Goal: Navigation & Orientation: Find specific page/section

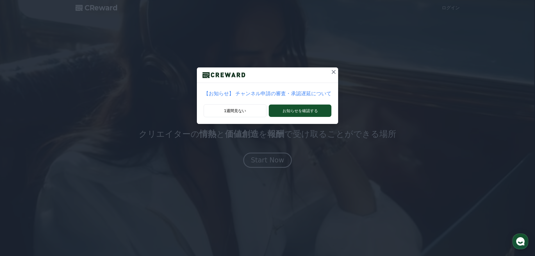
click at [332, 71] on icon at bounding box center [334, 72] width 4 height 4
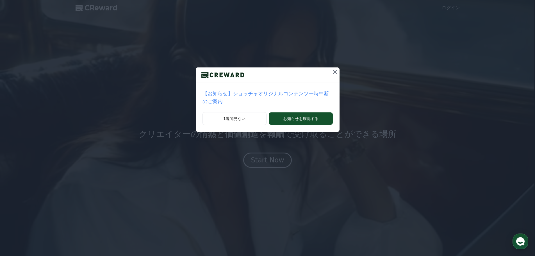
click at [333, 71] on icon at bounding box center [335, 72] width 4 height 4
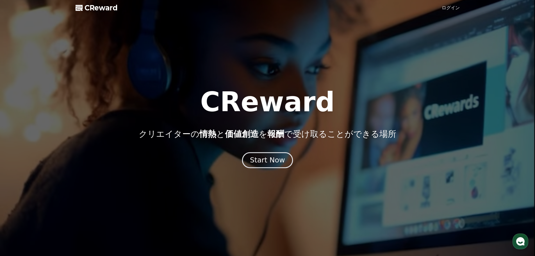
click at [251, 158] on button "Start Now" at bounding box center [267, 160] width 51 height 16
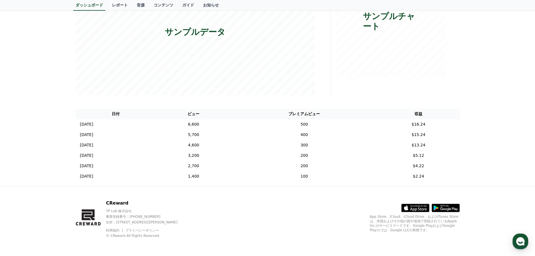
scroll to position [31, 0]
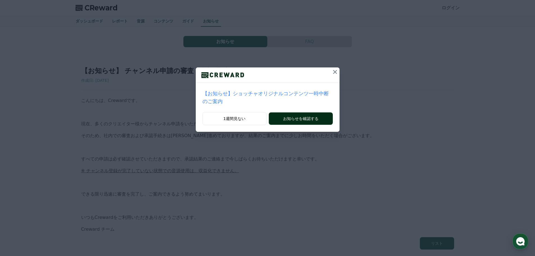
click at [302, 112] on button "お知らせを確認する" at bounding box center [301, 118] width 64 height 12
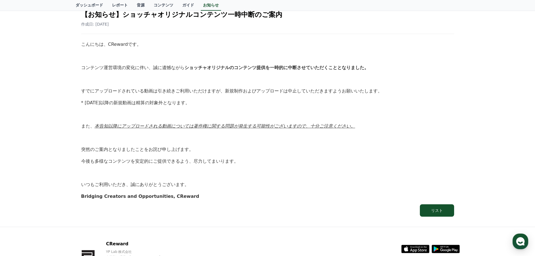
scroll to position [84, 0]
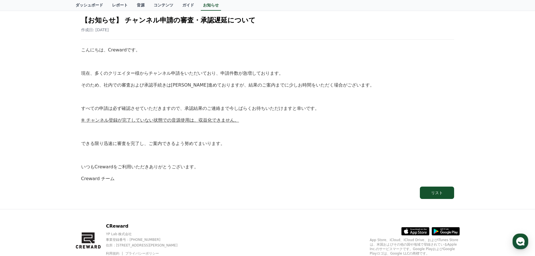
scroll to position [56, 0]
